Goal: Task Accomplishment & Management: Manage account settings

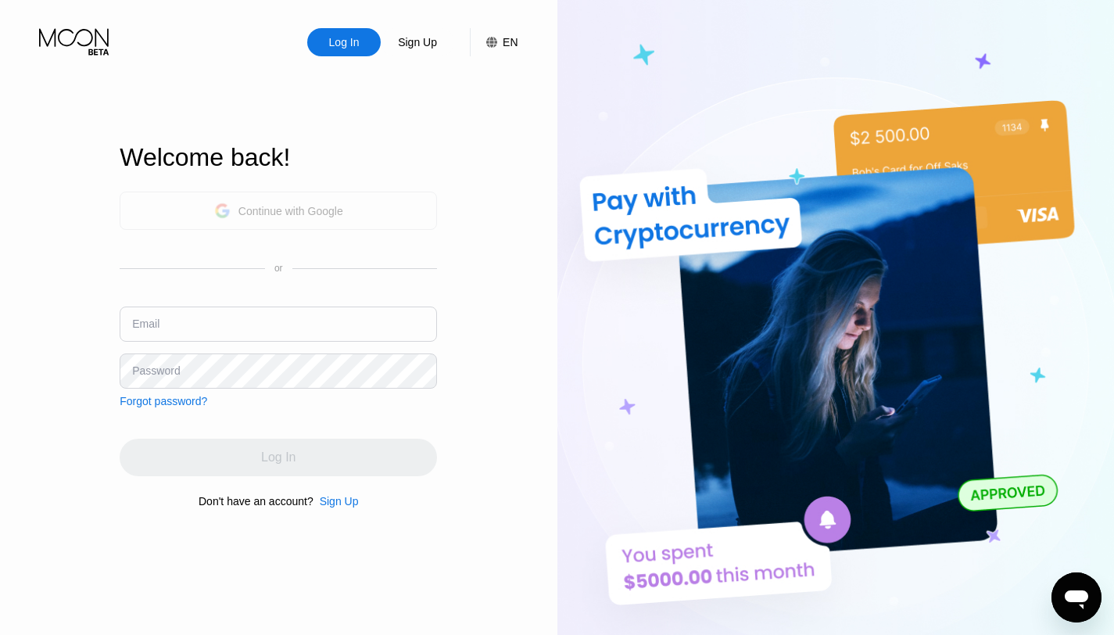
click at [387, 192] on div "Continue with Google" at bounding box center [278, 210] width 317 height 38
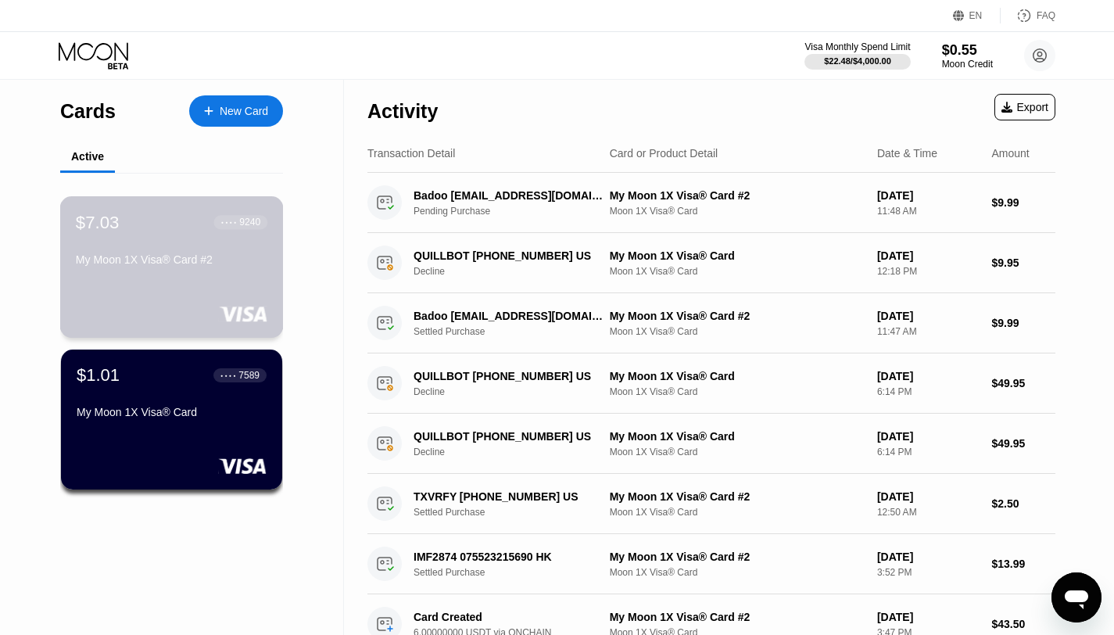
click at [179, 293] on div "$7.03 ● ● ● ● 9240 My Moon 1X Visa® Card #2" at bounding box center [172, 266] width 224 height 141
